Goal: Book appointment/travel/reservation

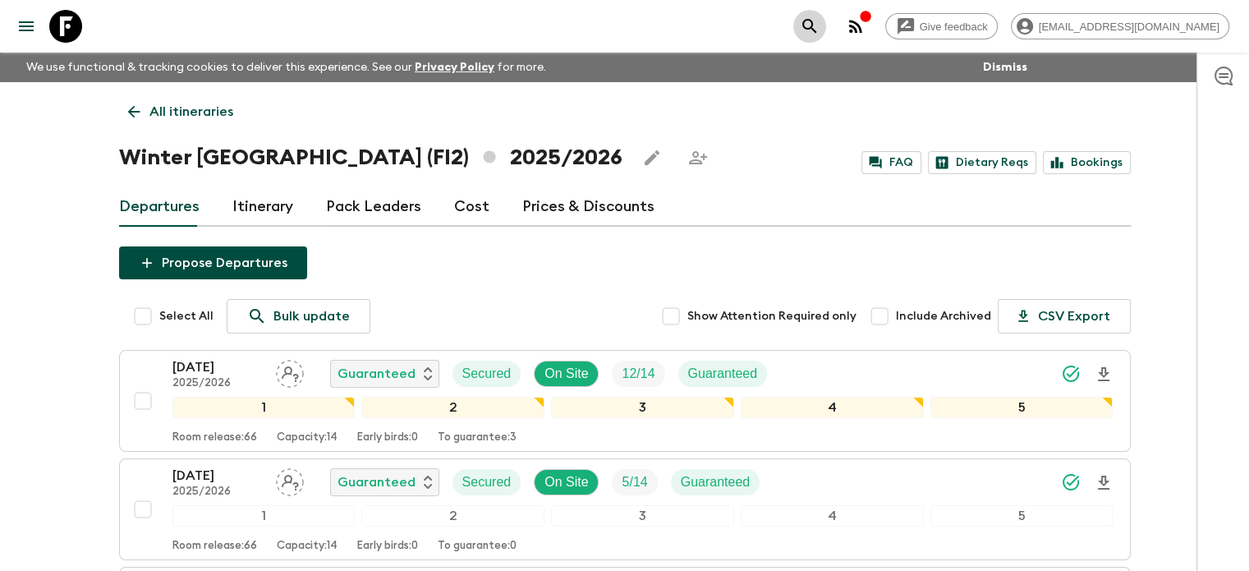
click at [819, 29] on icon "search adventures" at bounding box center [810, 26] width 20 height 20
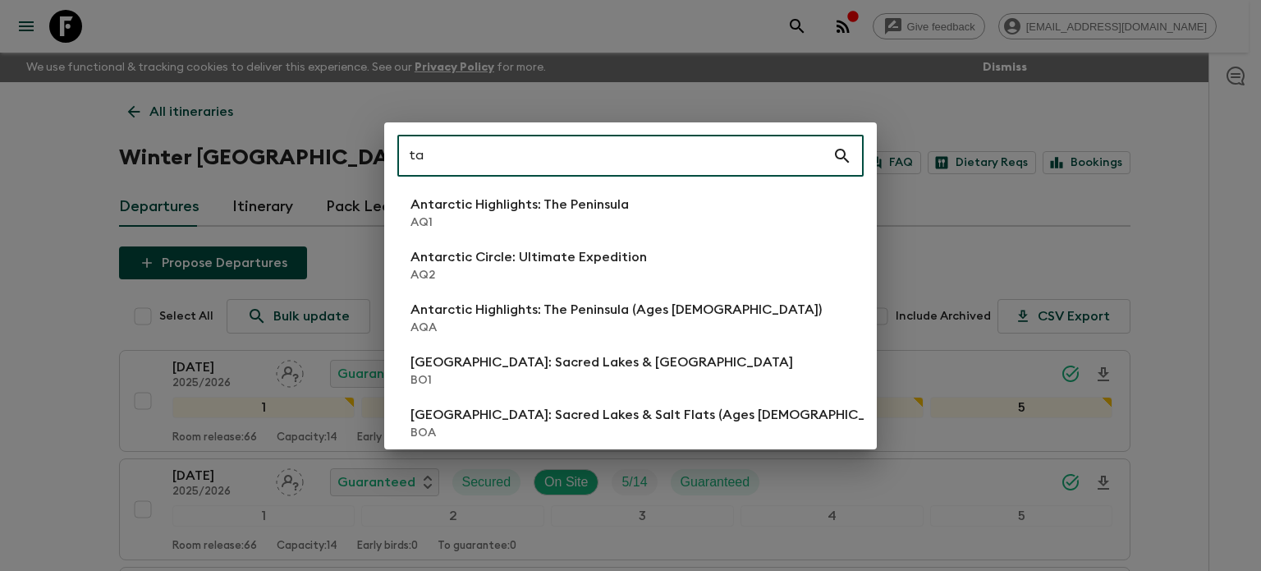
type input "t"
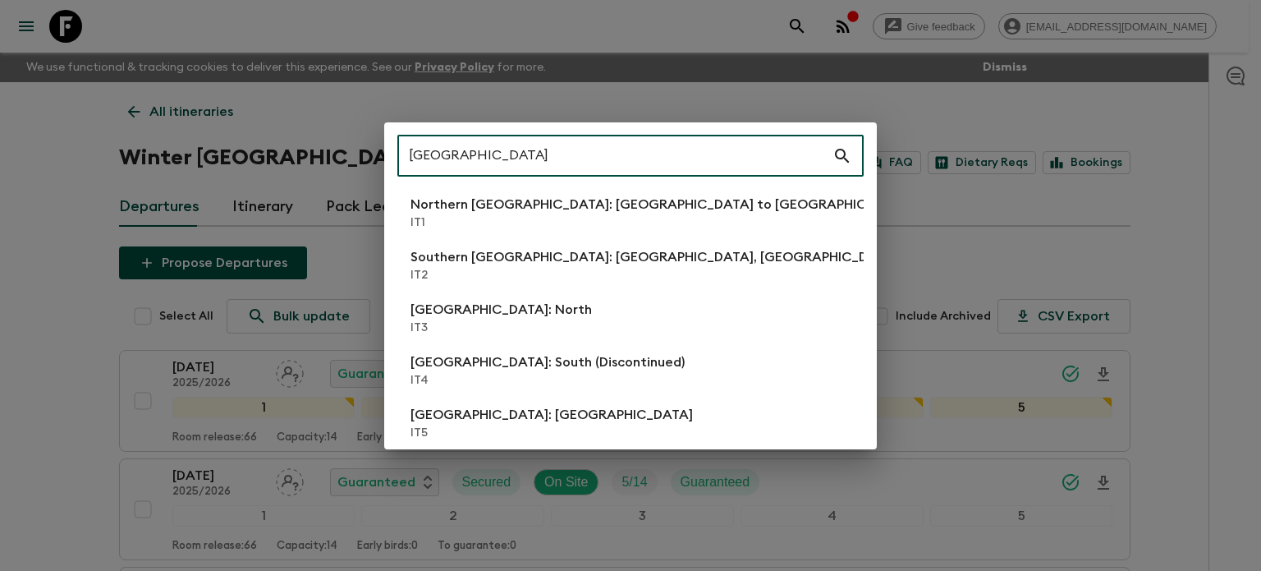
type input "[GEOGRAPHIC_DATA]"
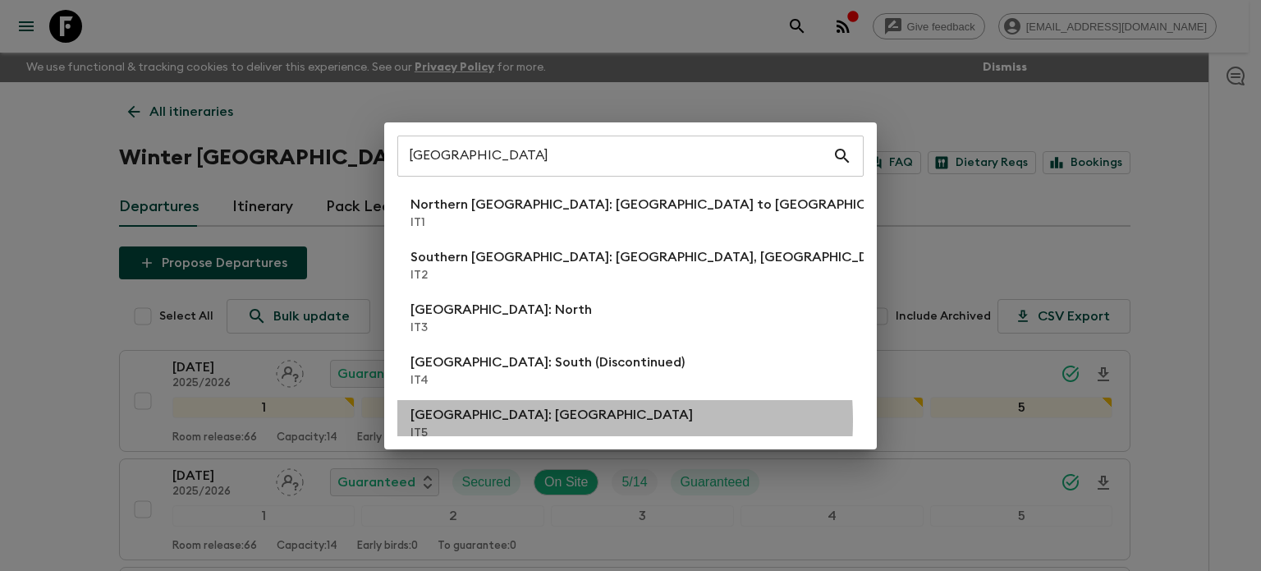
click at [552, 420] on li "[GEOGRAPHIC_DATA]: [GEOGRAPHIC_DATA] IT5" at bounding box center [630, 423] width 466 height 46
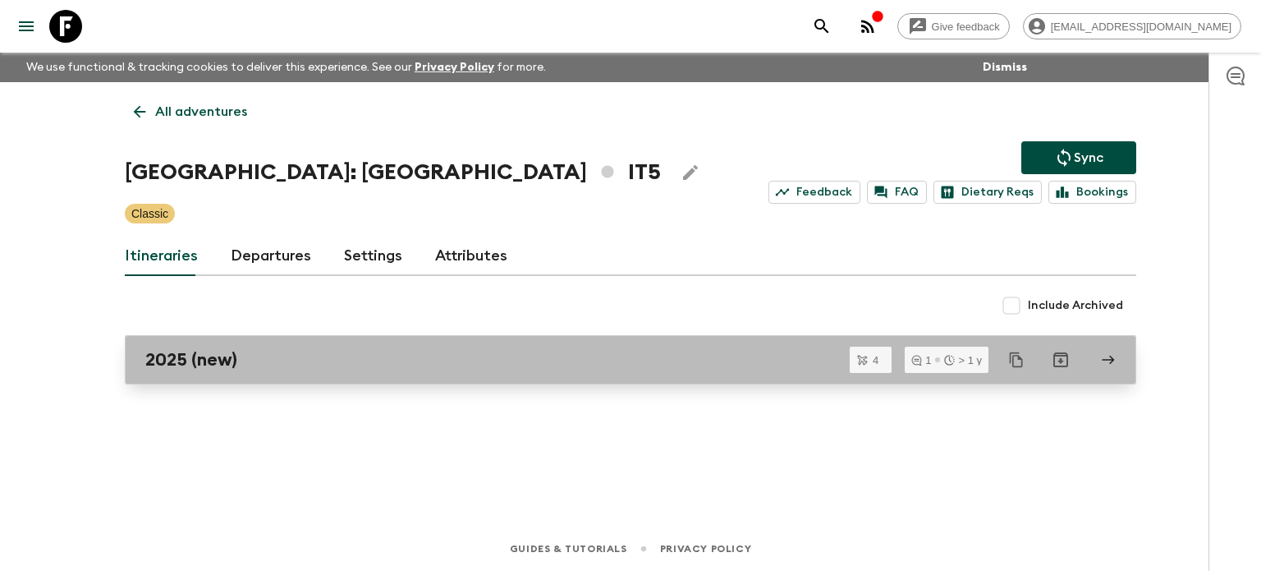
click at [548, 365] on div "2025 (new)" at bounding box center [614, 359] width 939 height 21
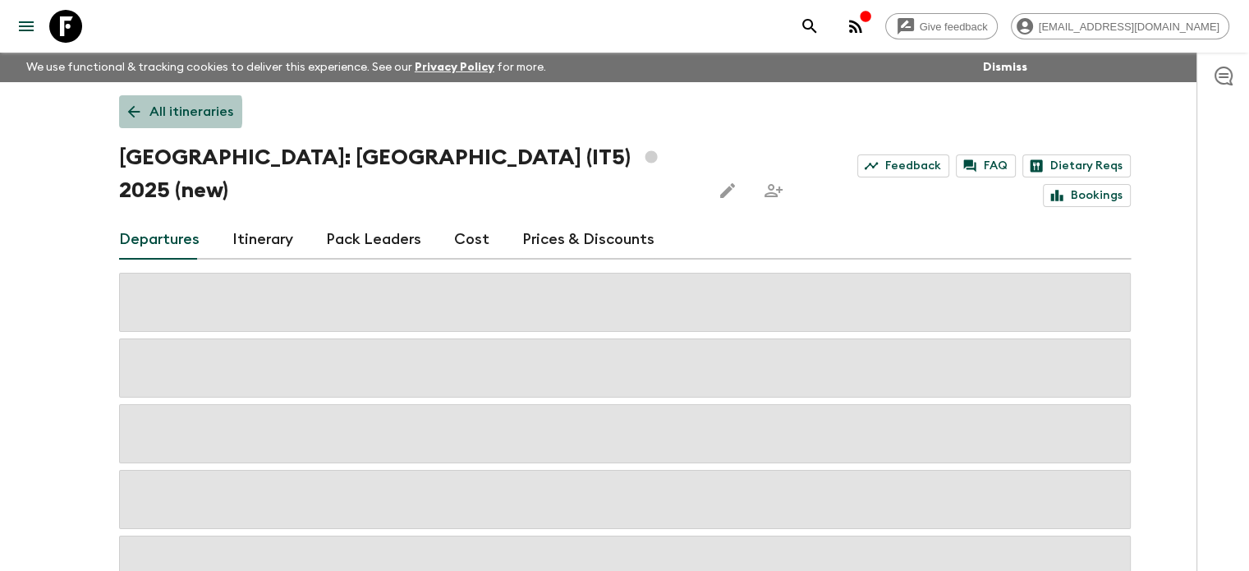
click at [157, 112] on p "All itineraries" at bounding box center [191, 112] width 84 height 20
